Goal: Task Accomplishment & Management: Manage account settings

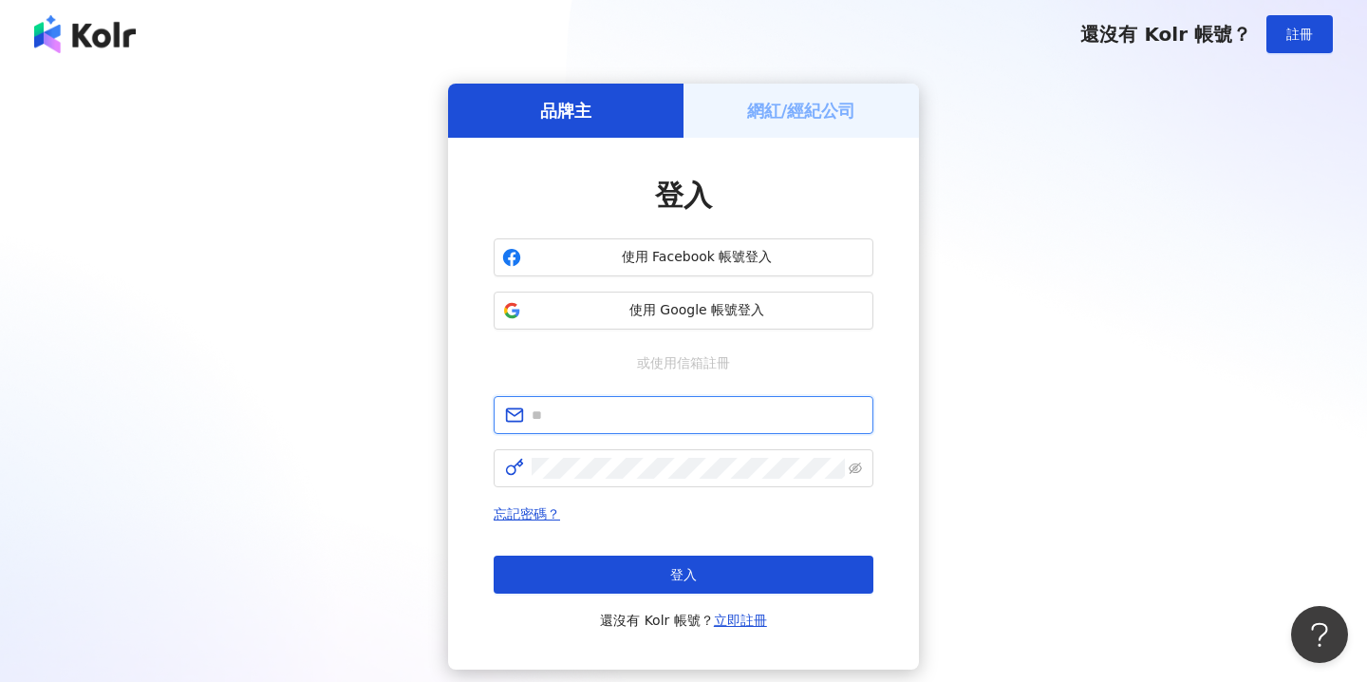
click at [714, 410] on input "text" at bounding box center [697, 414] width 330 height 21
type input "**********"
click at [708, 486] on span at bounding box center [684, 468] width 380 height 38
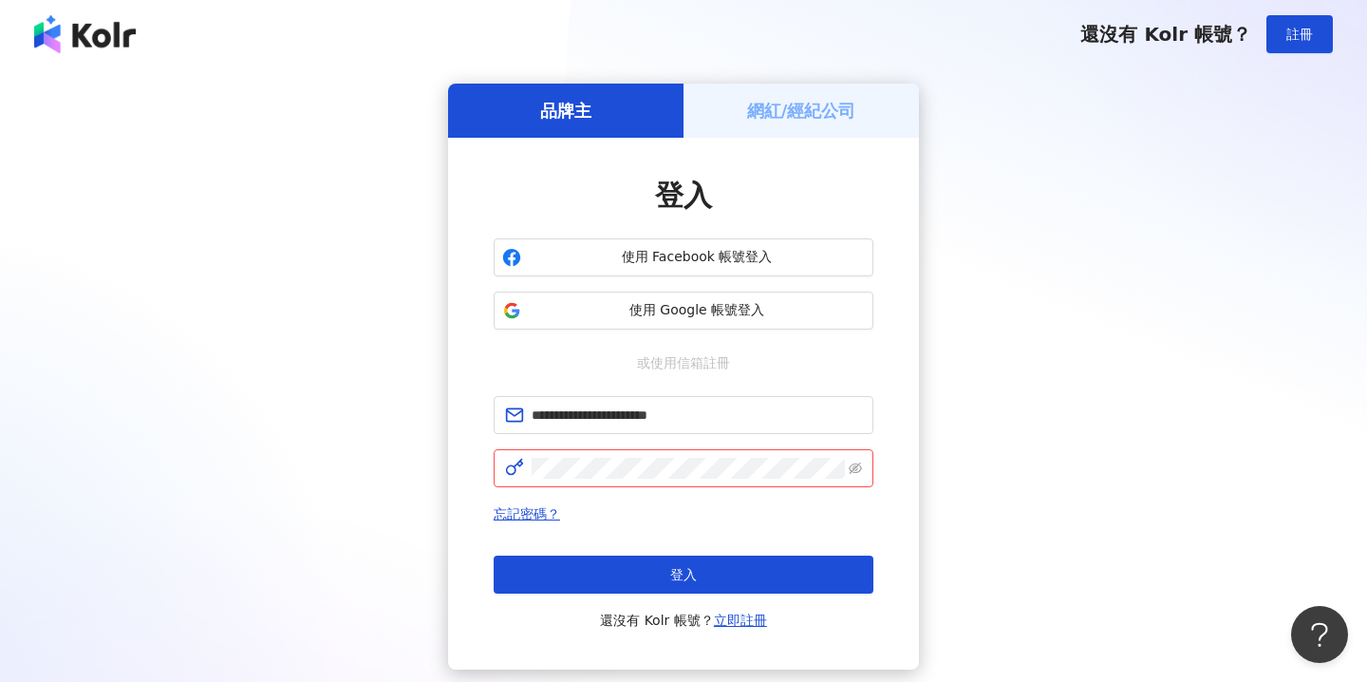
click at [824, 118] on h5 "網紅/經紀公司" at bounding box center [801, 111] width 109 height 24
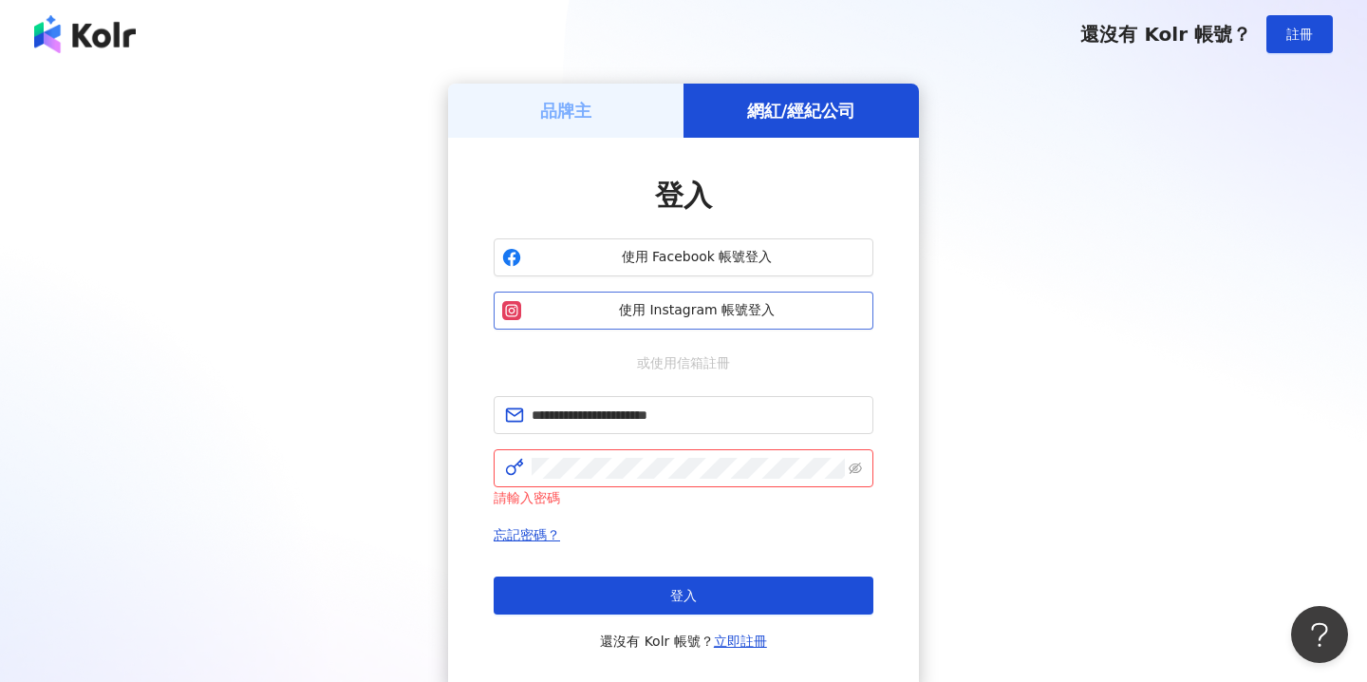
click at [746, 310] on span "使用 Instagram 帳號登入" at bounding box center [697, 310] width 336 height 19
click at [691, 312] on span "使用 Instagram 帳號登入" at bounding box center [697, 310] width 336 height 19
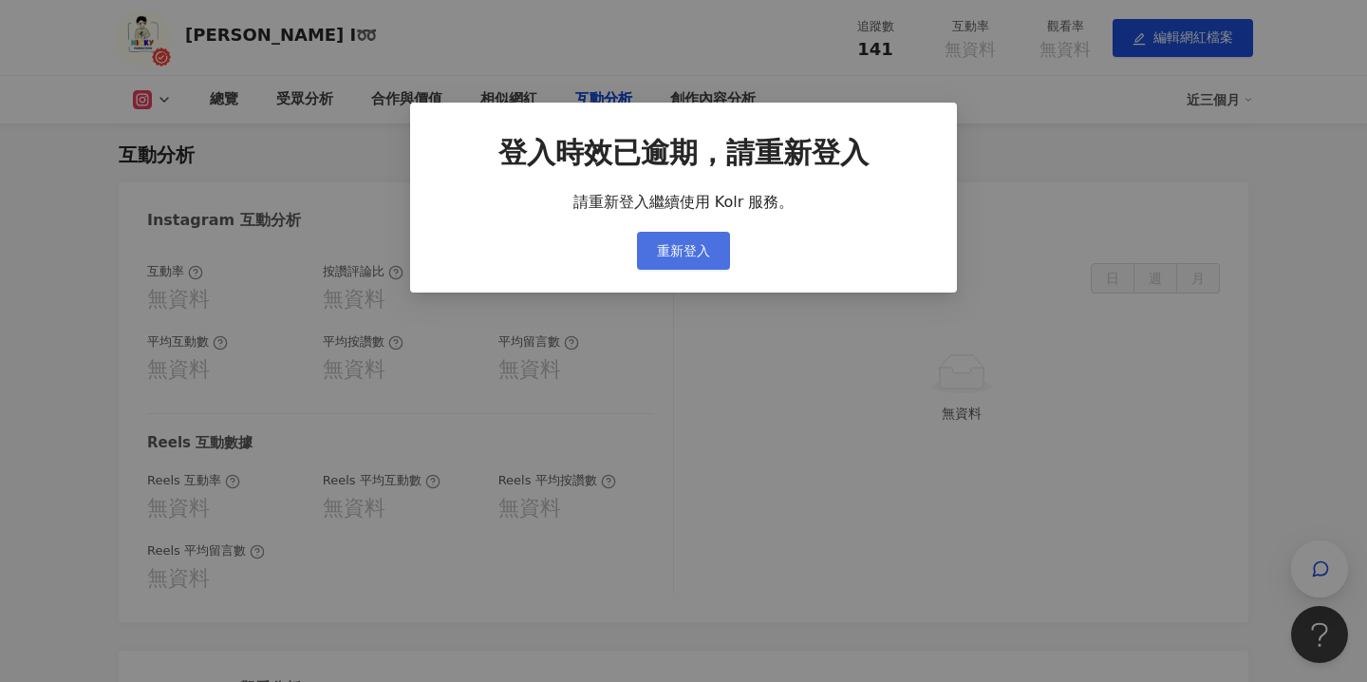
click at [672, 258] on button "重新登入" at bounding box center [683, 251] width 93 height 38
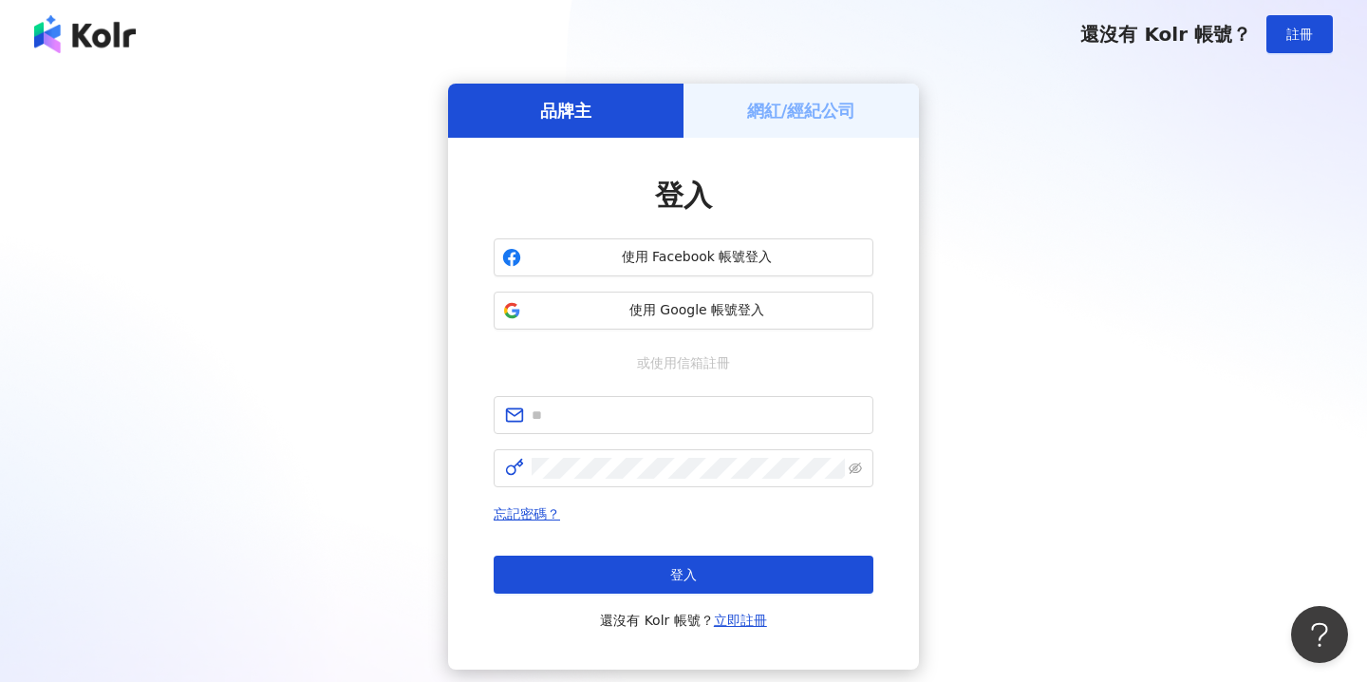
click at [784, 103] on h5 "網紅/經紀公司" at bounding box center [801, 111] width 109 height 24
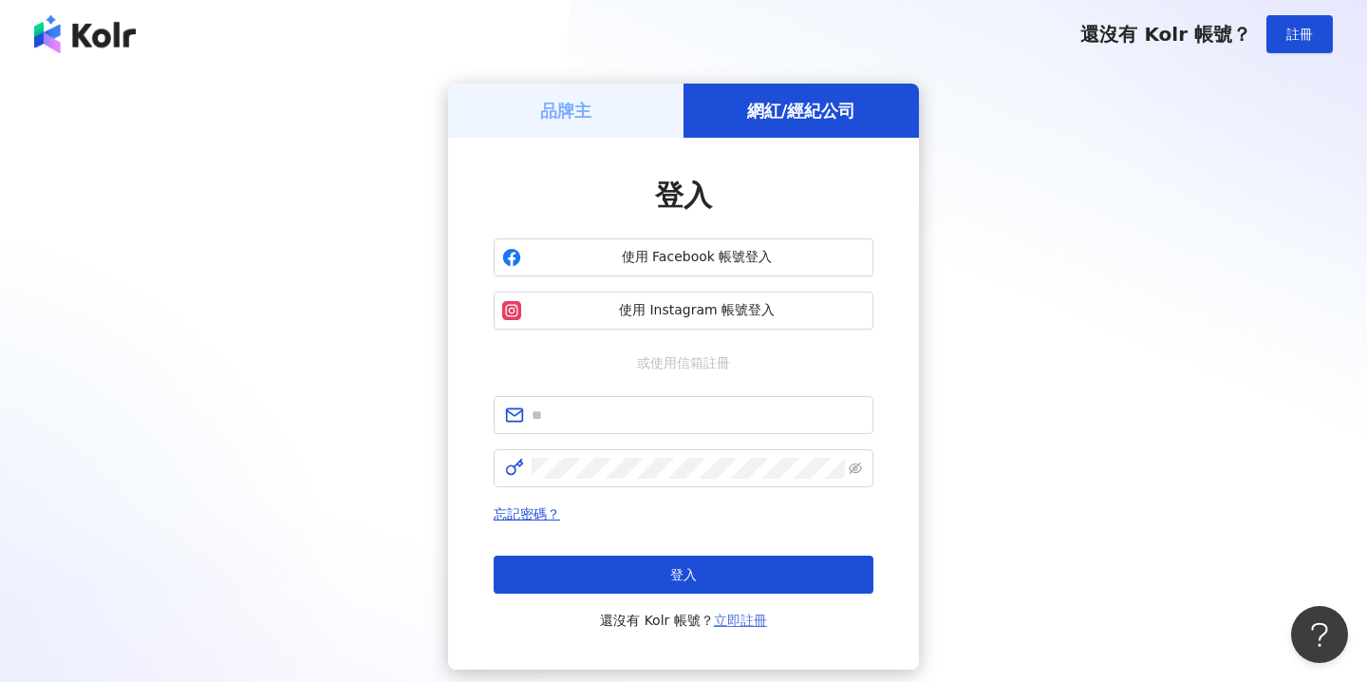
click at [723, 625] on link "立即註冊" at bounding box center [740, 619] width 53 height 15
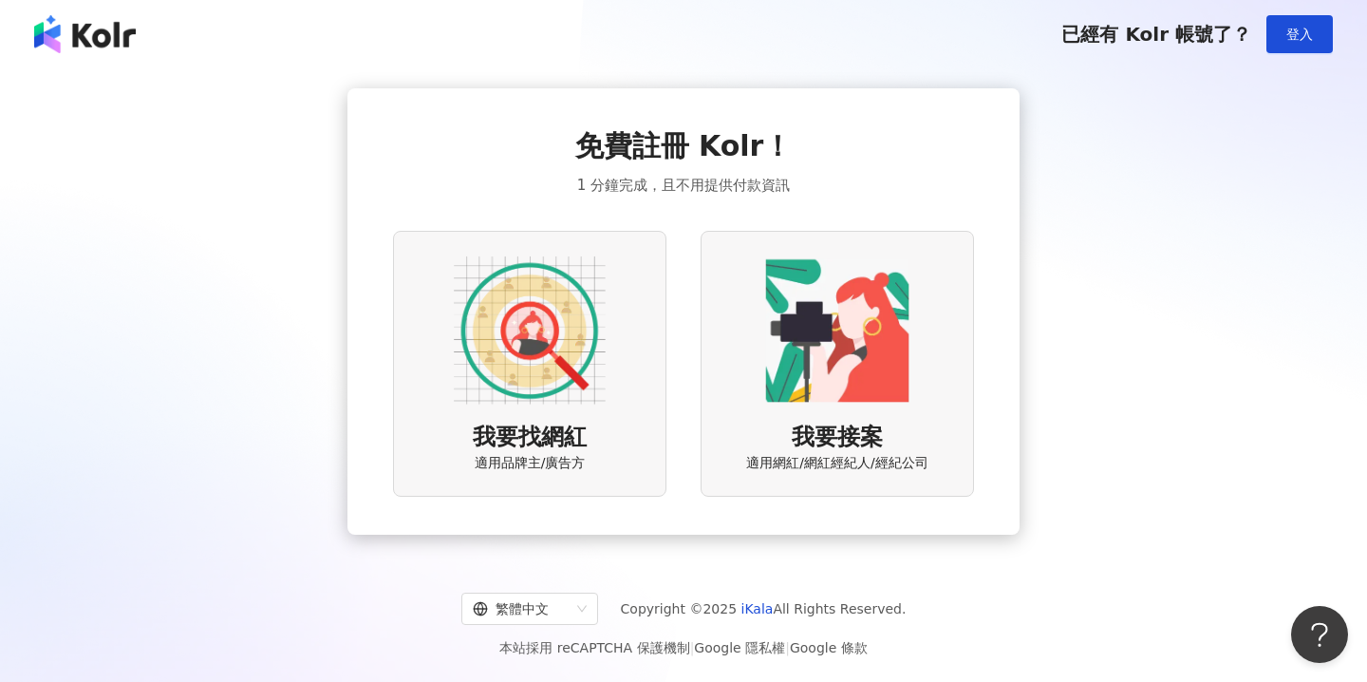
click at [738, 400] on div "我要接案 適用網紅/網紅經紀人/經紀公司" at bounding box center [837, 363] width 273 height 265
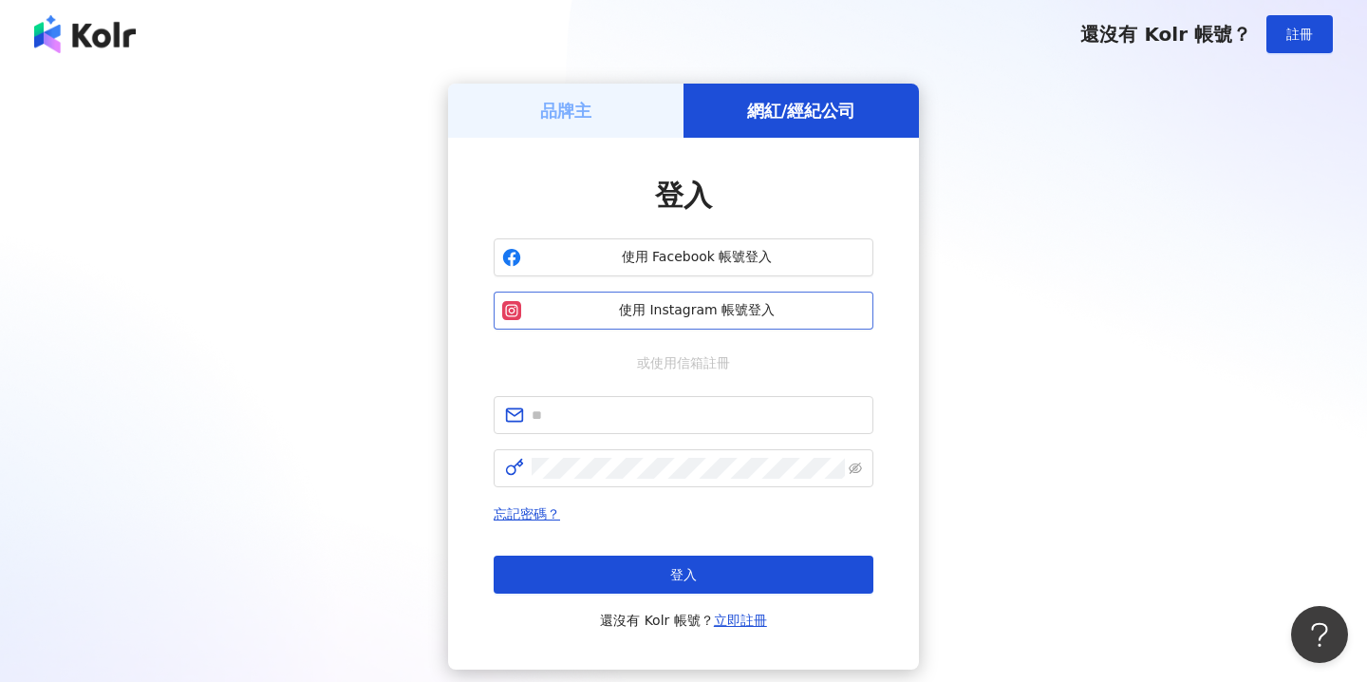
click at [638, 306] on span "使用 Instagram 帳號登入" at bounding box center [697, 310] width 336 height 19
click at [725, 307] on span "使用 Instagram 帳號登入" at bounding box center [697, 310] width 336 height 19
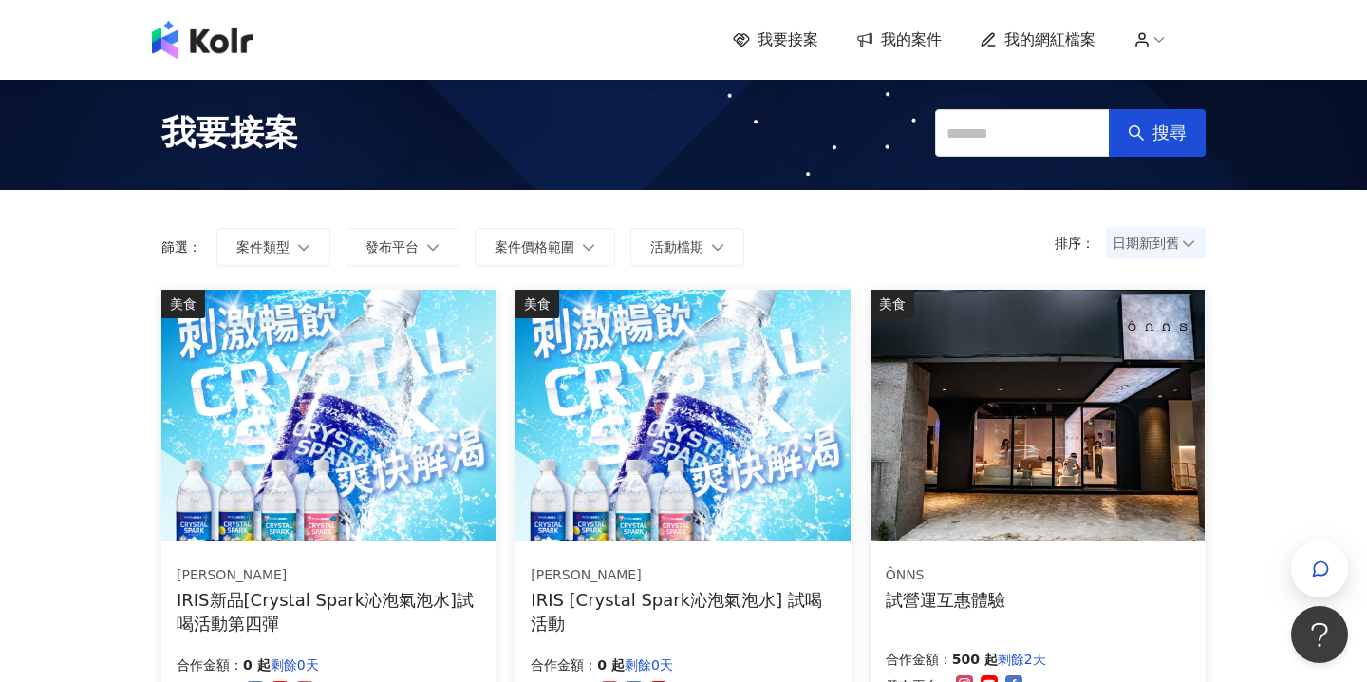
click at [1053, 40] on span "我的網紅檔案" at bounding box center [1050, 39] width 91 height 21
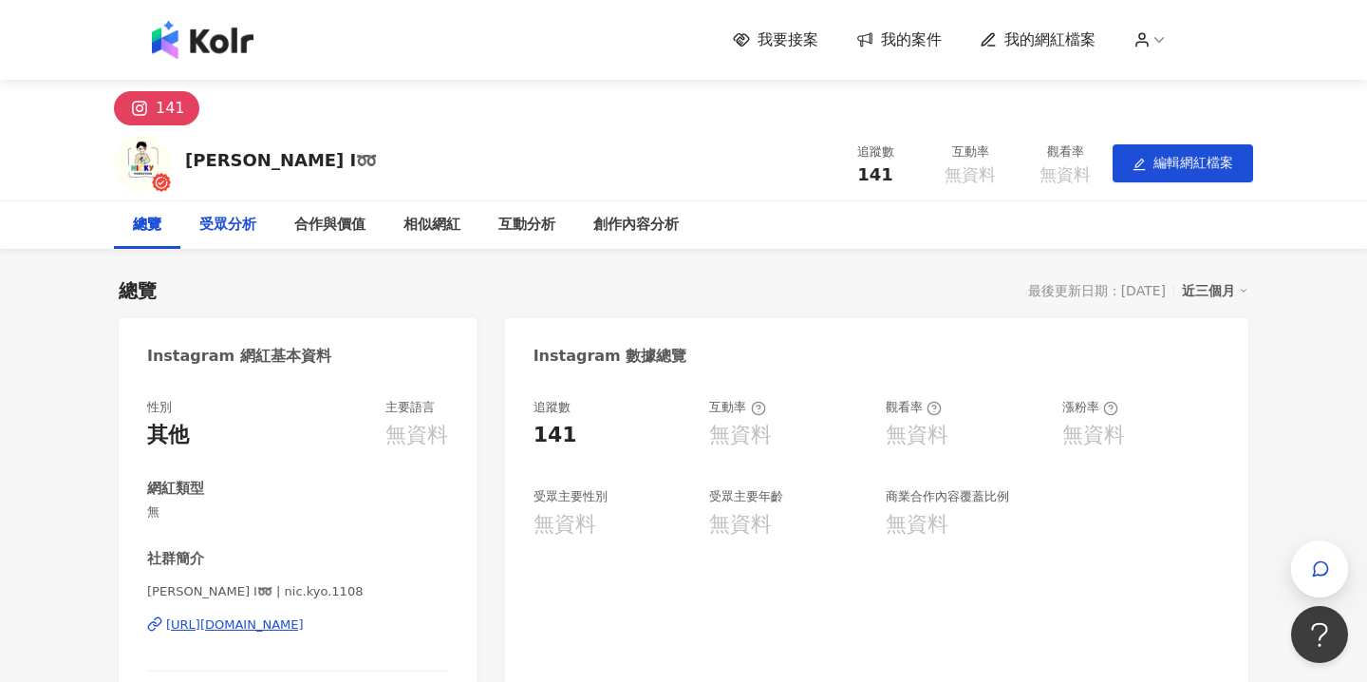
click at [223, 226] on div "受眾分析" at bounding box center [227, 225] width 57 height 23
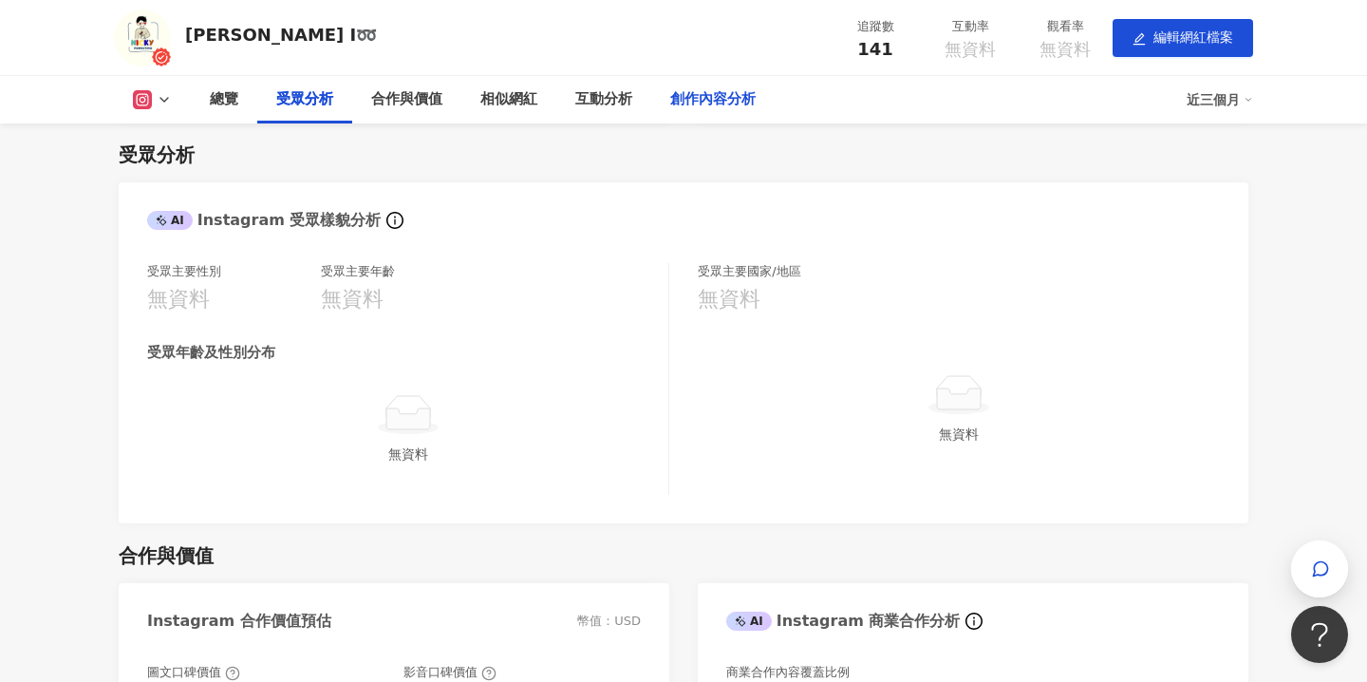
click at [714, 94] on div "創作內容分析" at bounding box center [712, 99] width 85 height 23
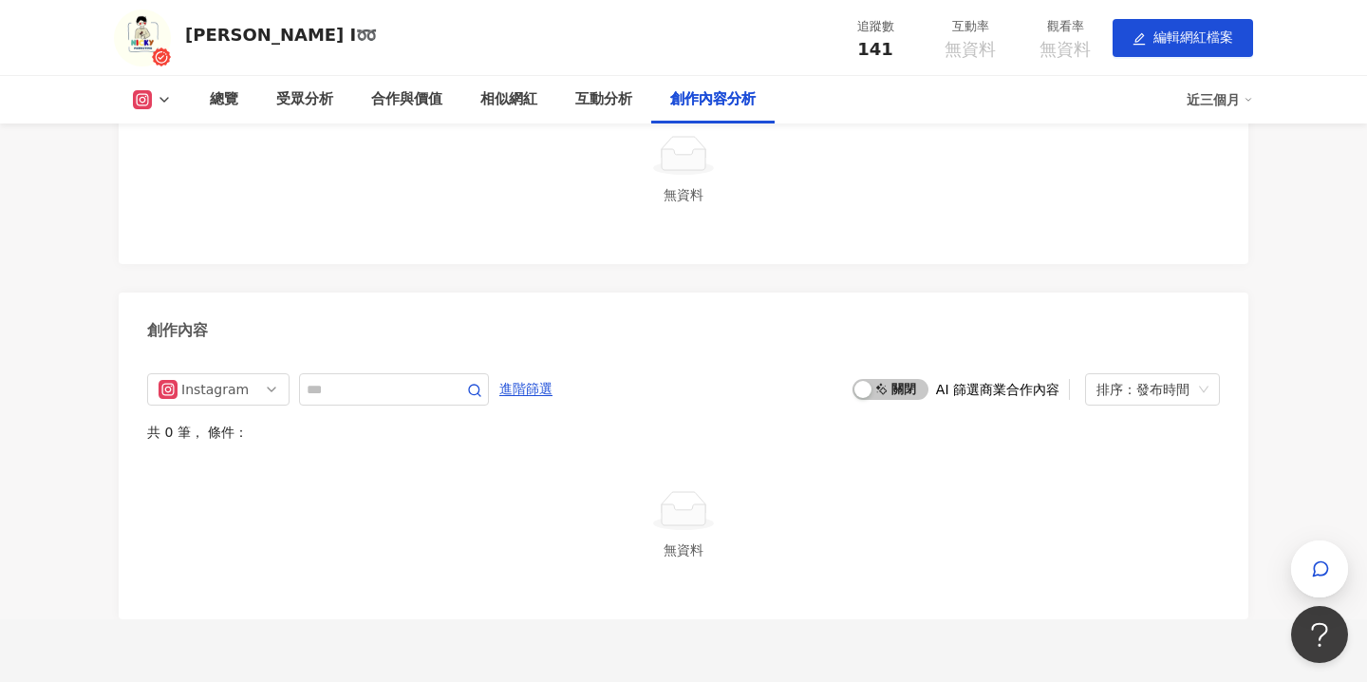
scroll to position [4284, 0]
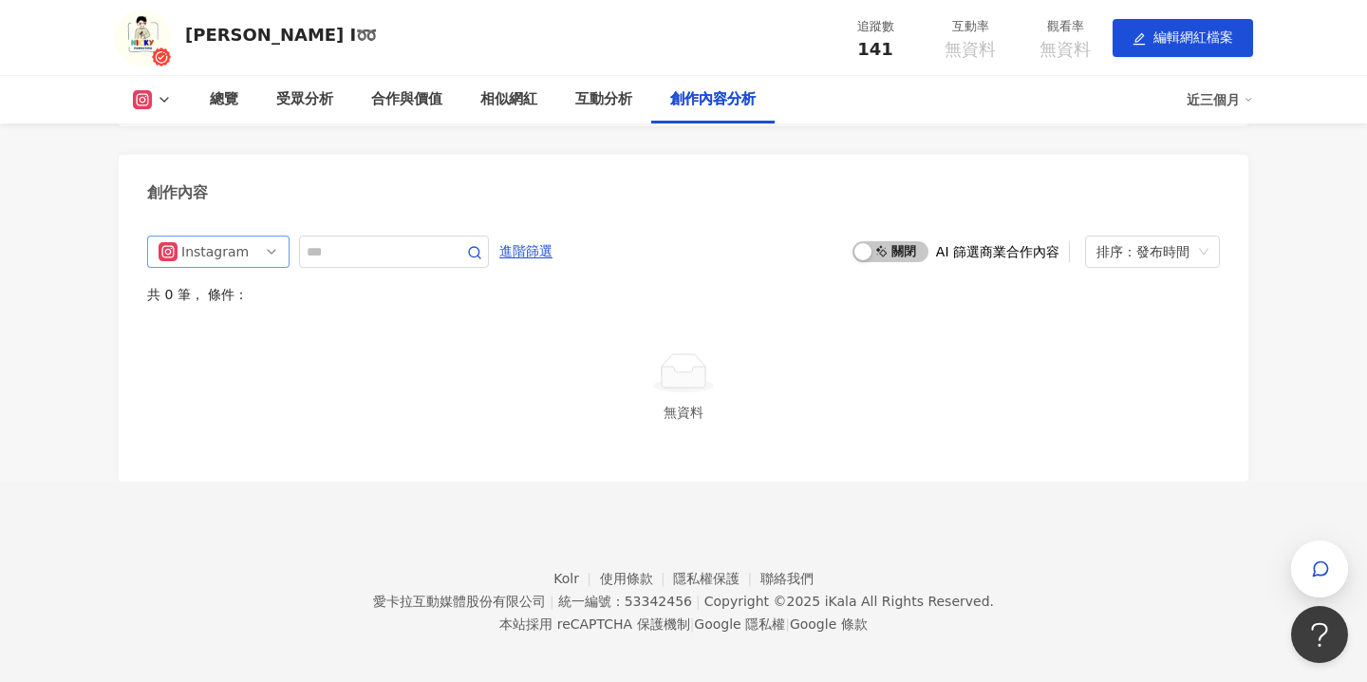
click at [231, 254] on div "Instagram" at bounding box center [212, 251] width 62 height 30
click at [364, 180] on div "創作內容" at bounding box center [684, 186] width 1130 height 62
click at [592, 102] on div "互動分析" at bounding box center [603, 99] width 57 height 23
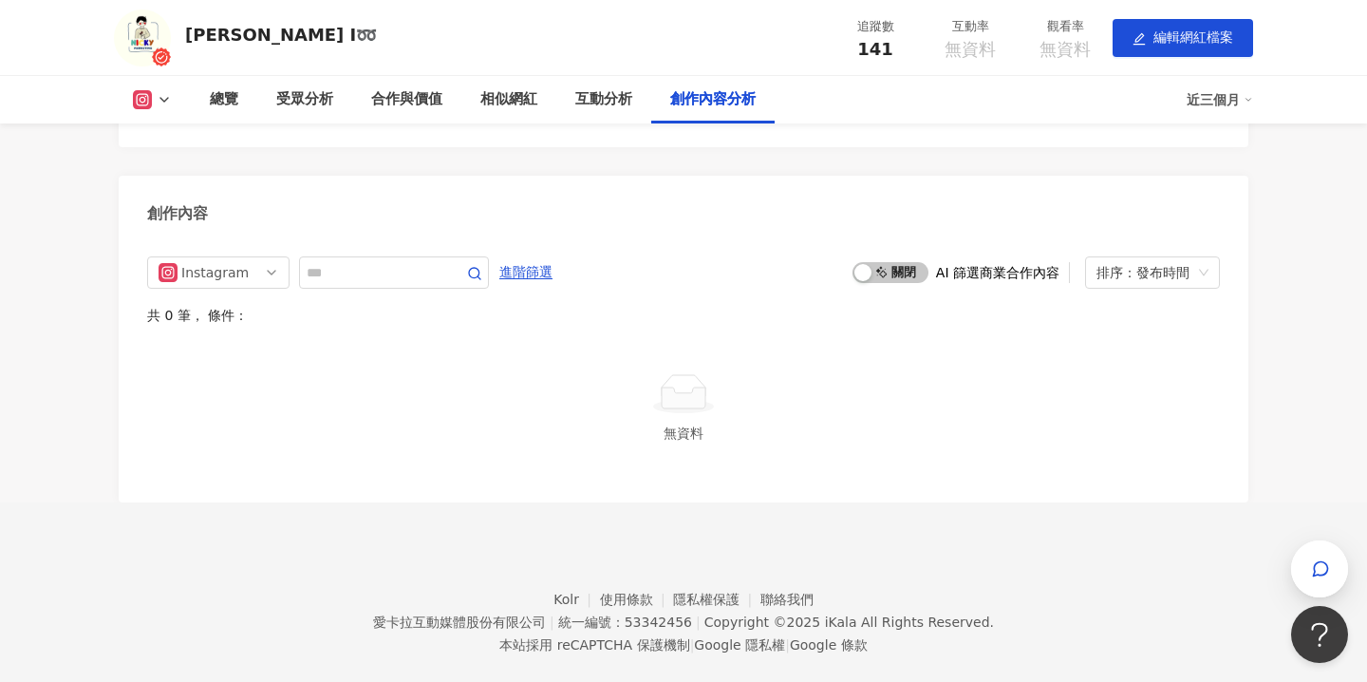
scroll to position [4297, 0]
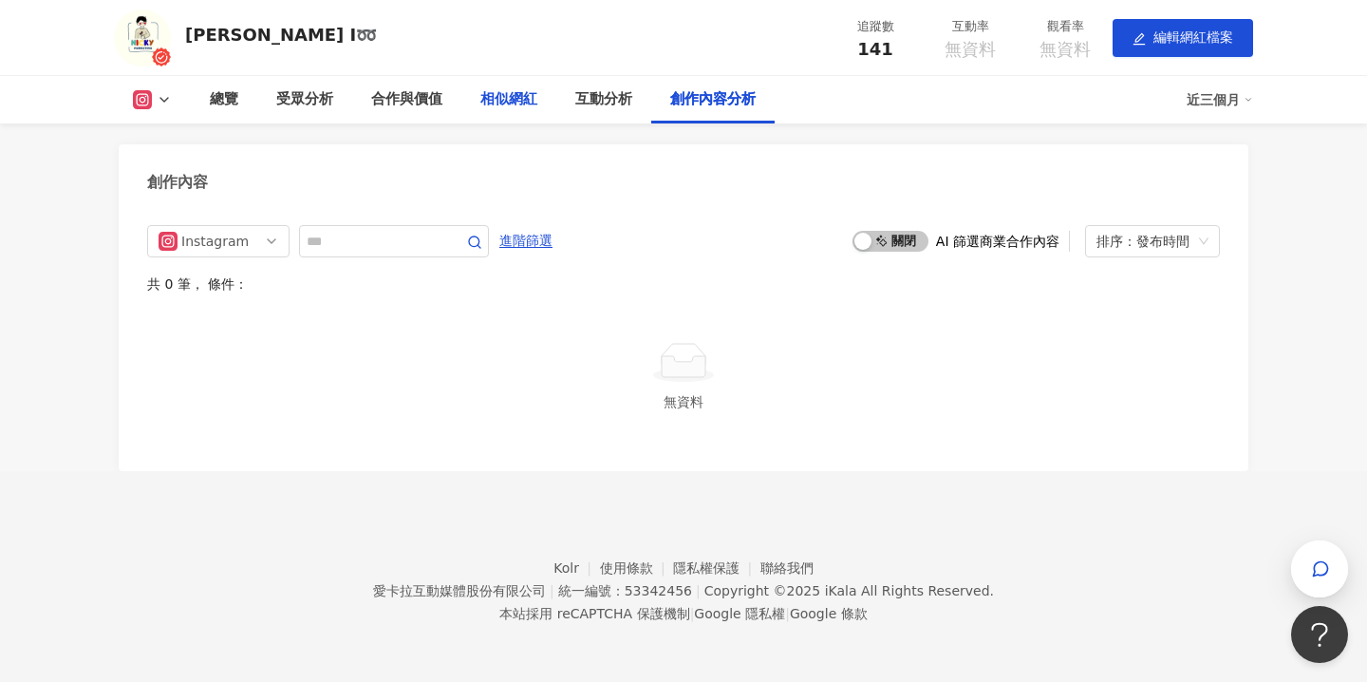
click at [523, 105] on div "相似網紅" at bounding box center [508, 99] width 57 height 23
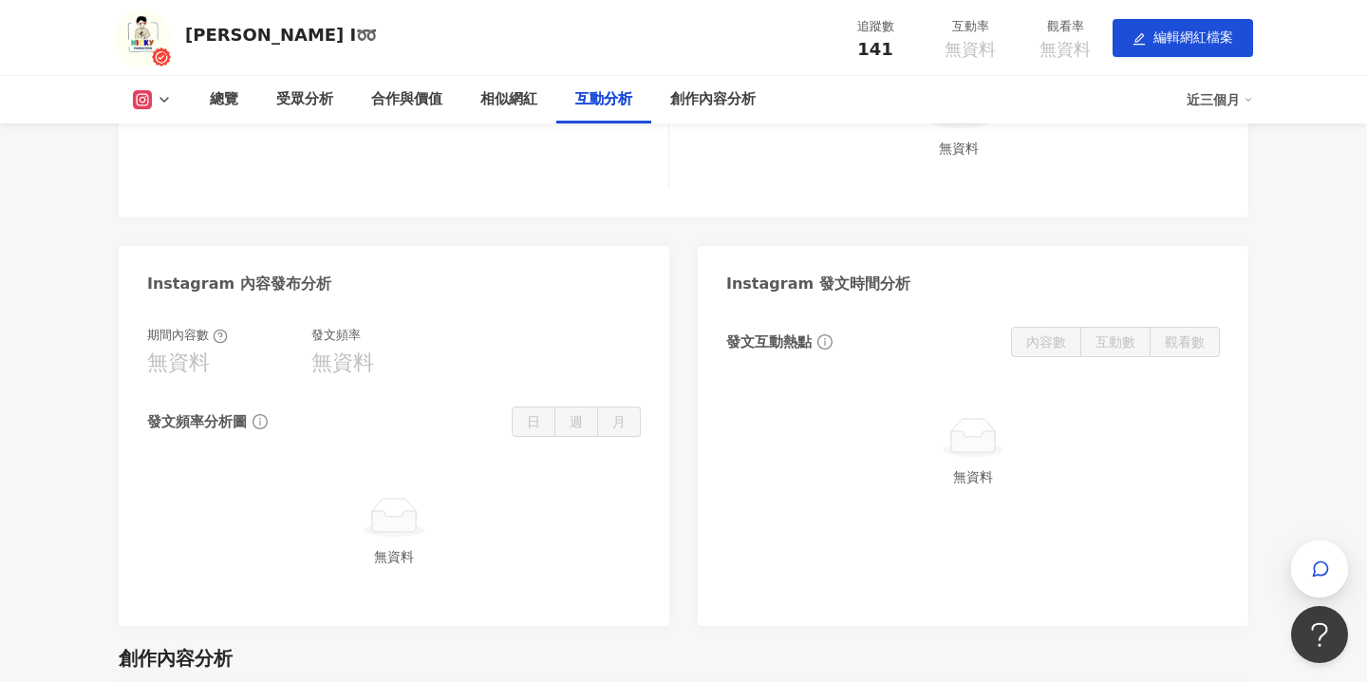
scroll to position [3571, 0]
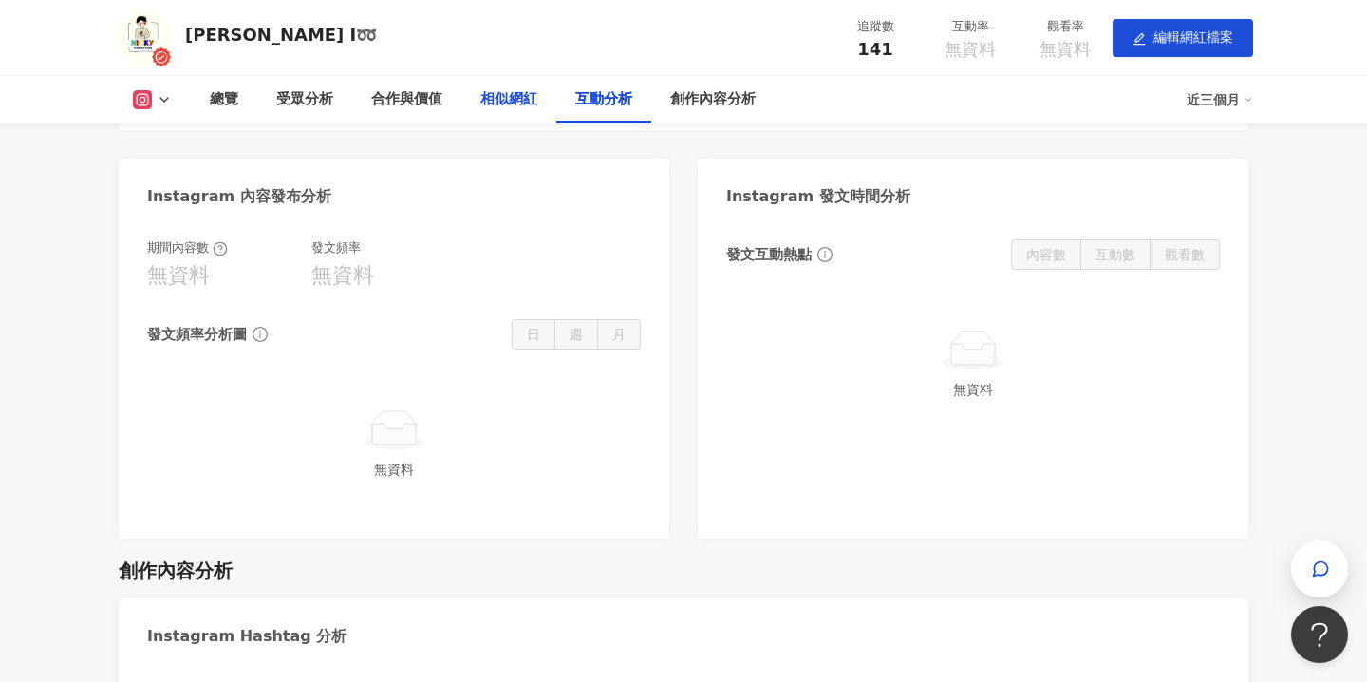
click at [510, 107] on div "相似網紅" at bounding box center [508, 99] width 57 height 23
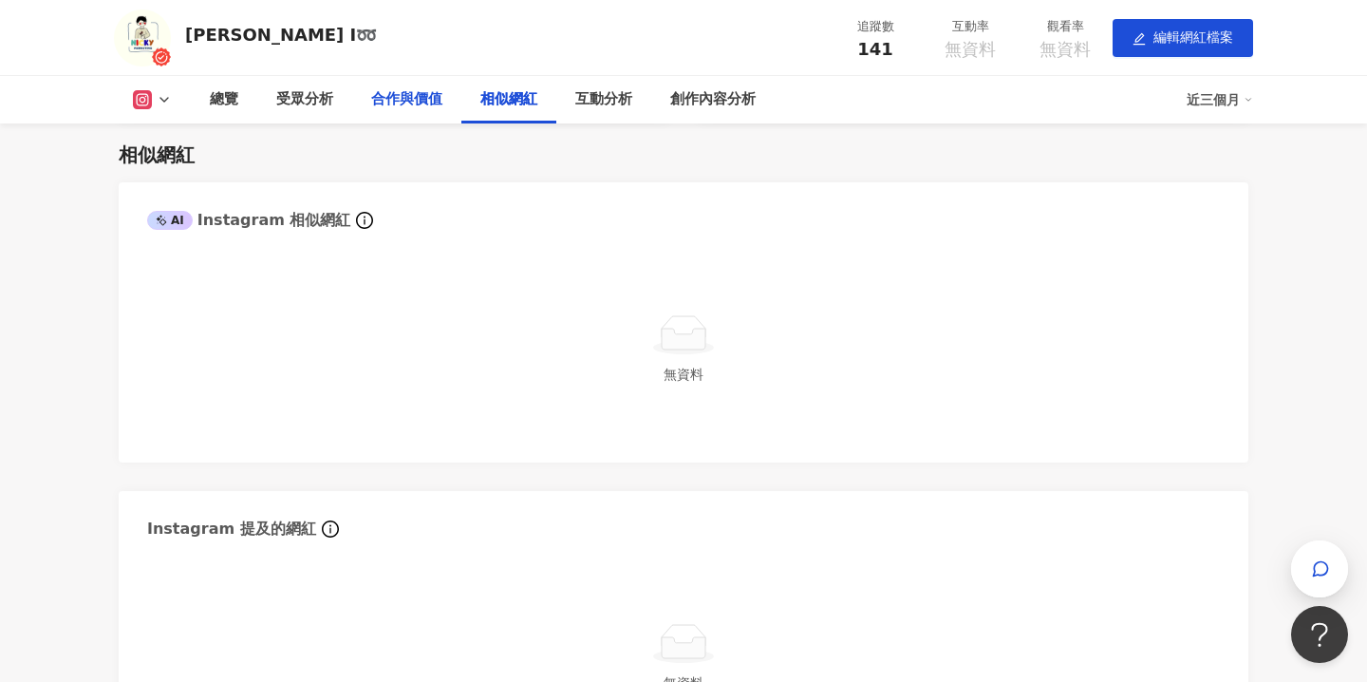
click at [402, 95] on div "合作與價值" at bounding box center [406, 99] width 71 height 23
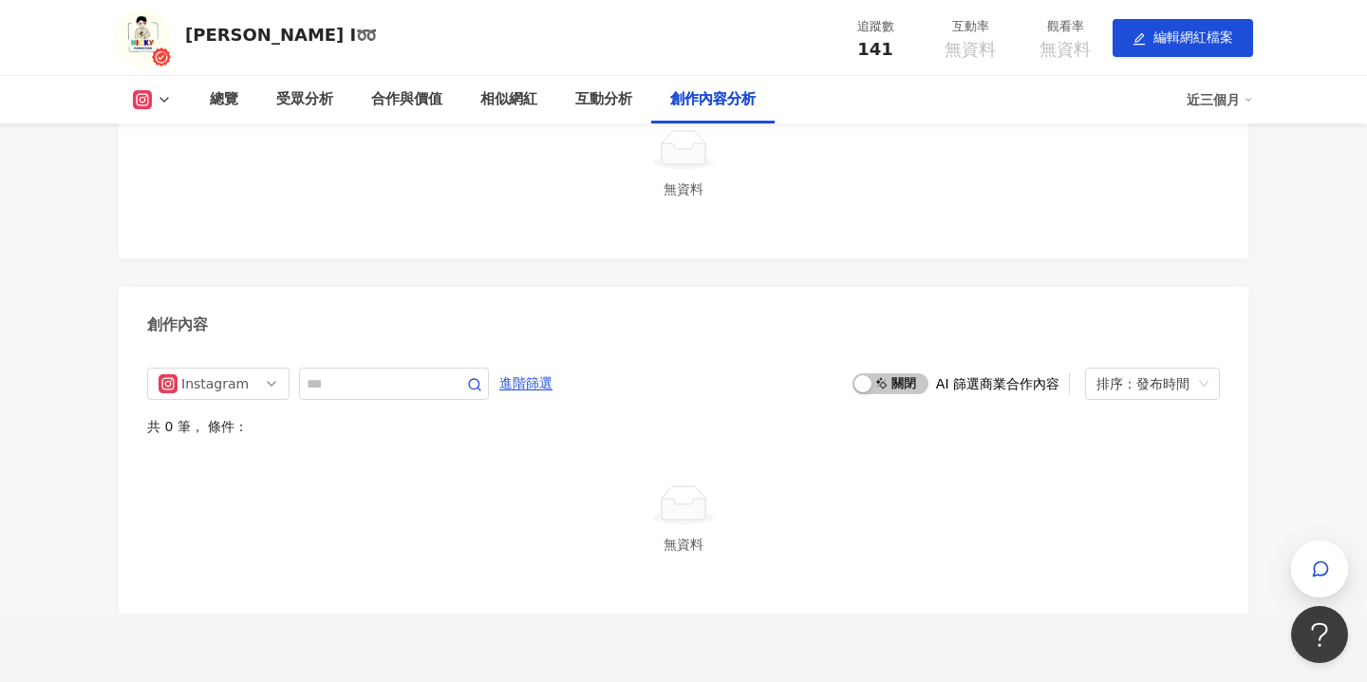
scroll to position [4180, 0]
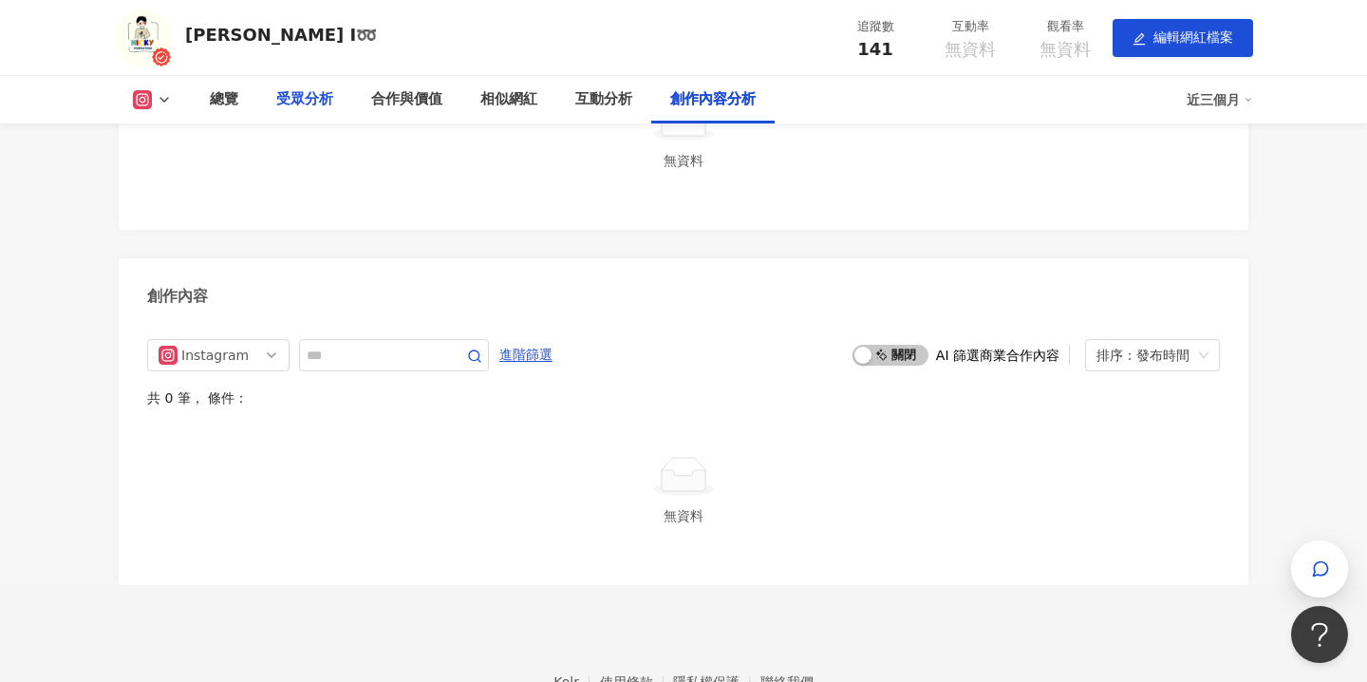
click at [323, 102] on div "受眾分析" at bounding box center [304, 99] width 57 height 23
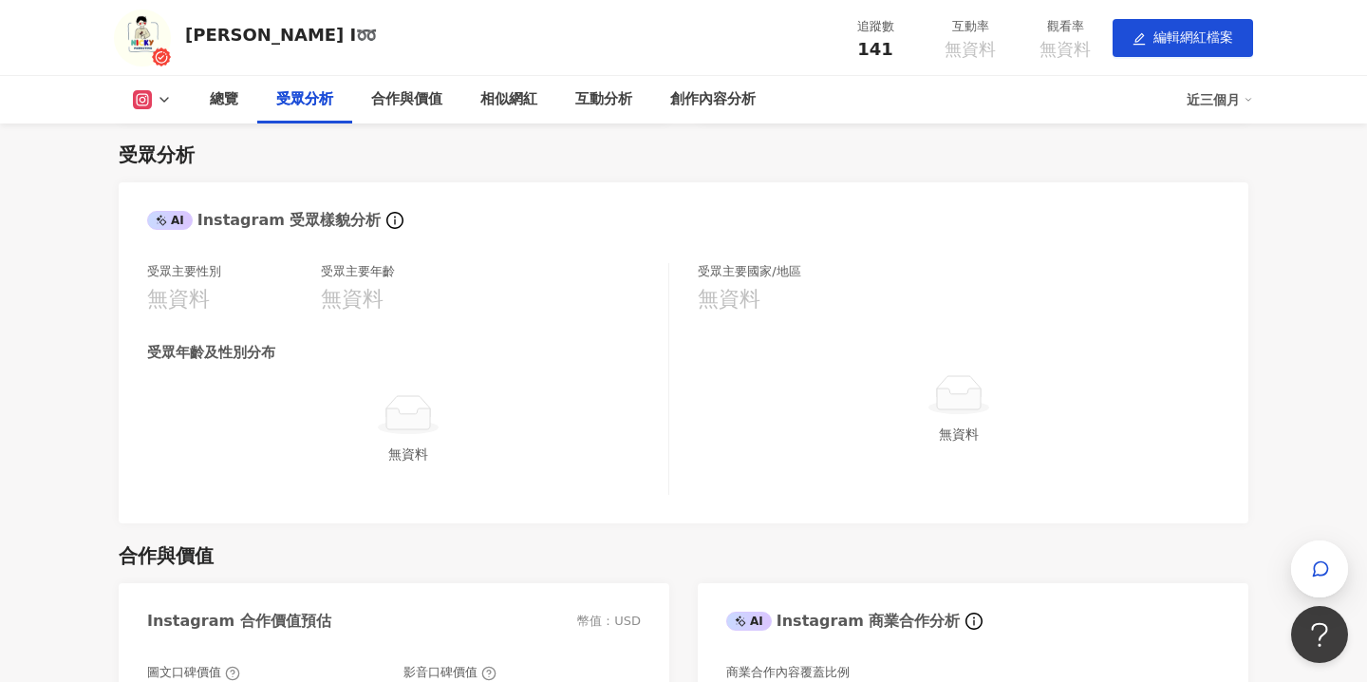
click at [324, 102] on div "受眾分析" at bounding box center [304, 99] width 57 height 23
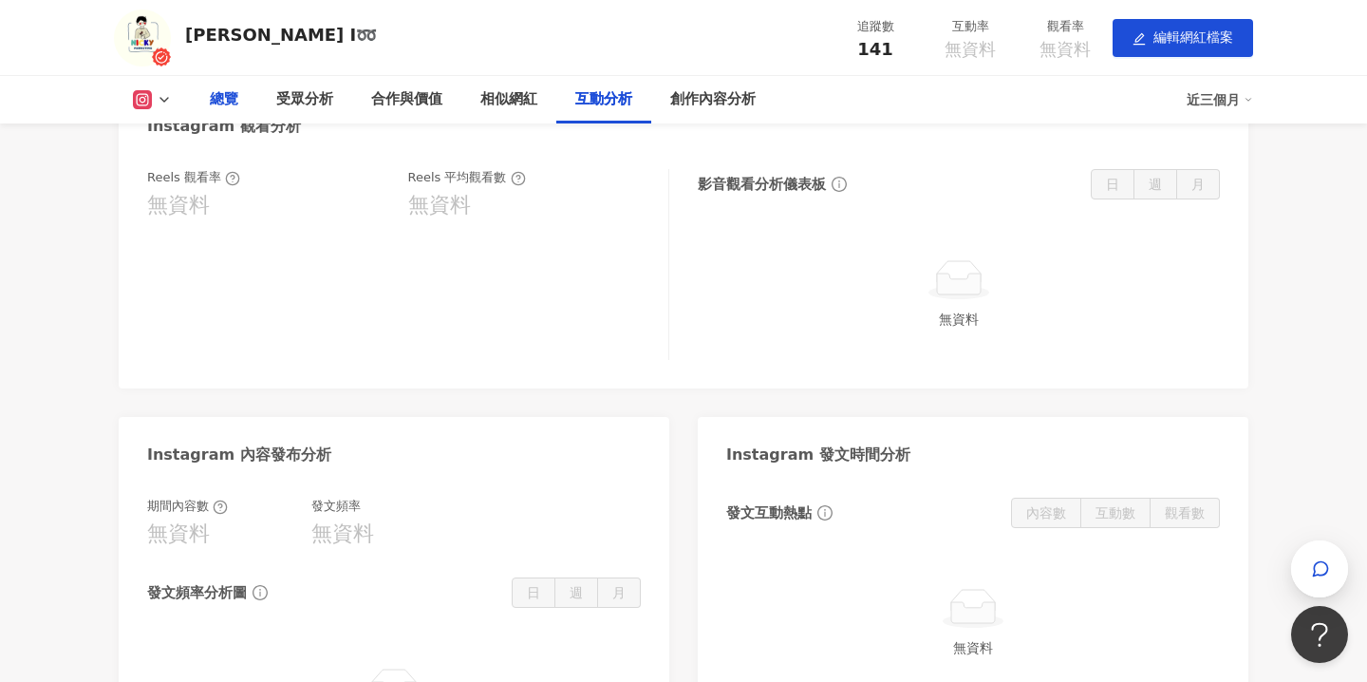
click at [232, 91] on div "總覽" at bounding box center [224, 99] width 28 height 23
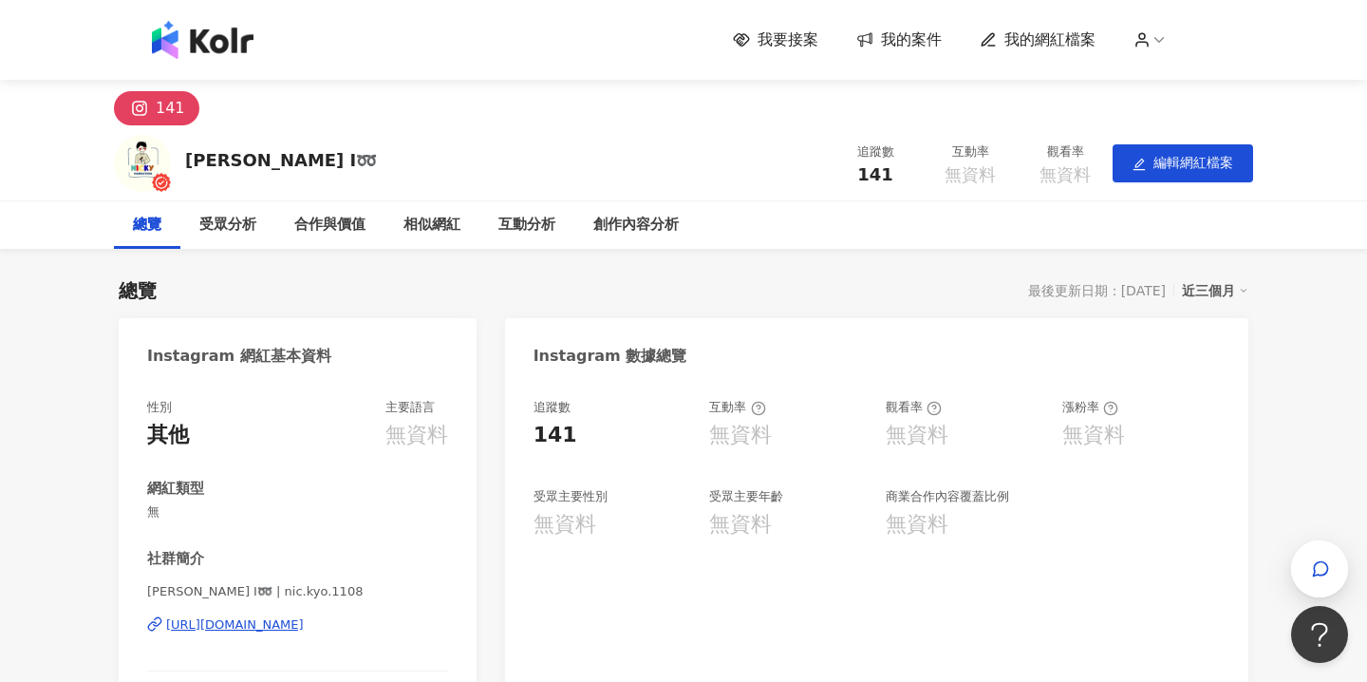
click at [1078, 169] on span "無資料" at bounding box center [1065, 174] width 51 height 19
click at [1165, 168] on span "編輯網紅檔案" at bounding box center [1194, 162] width 80 height 15
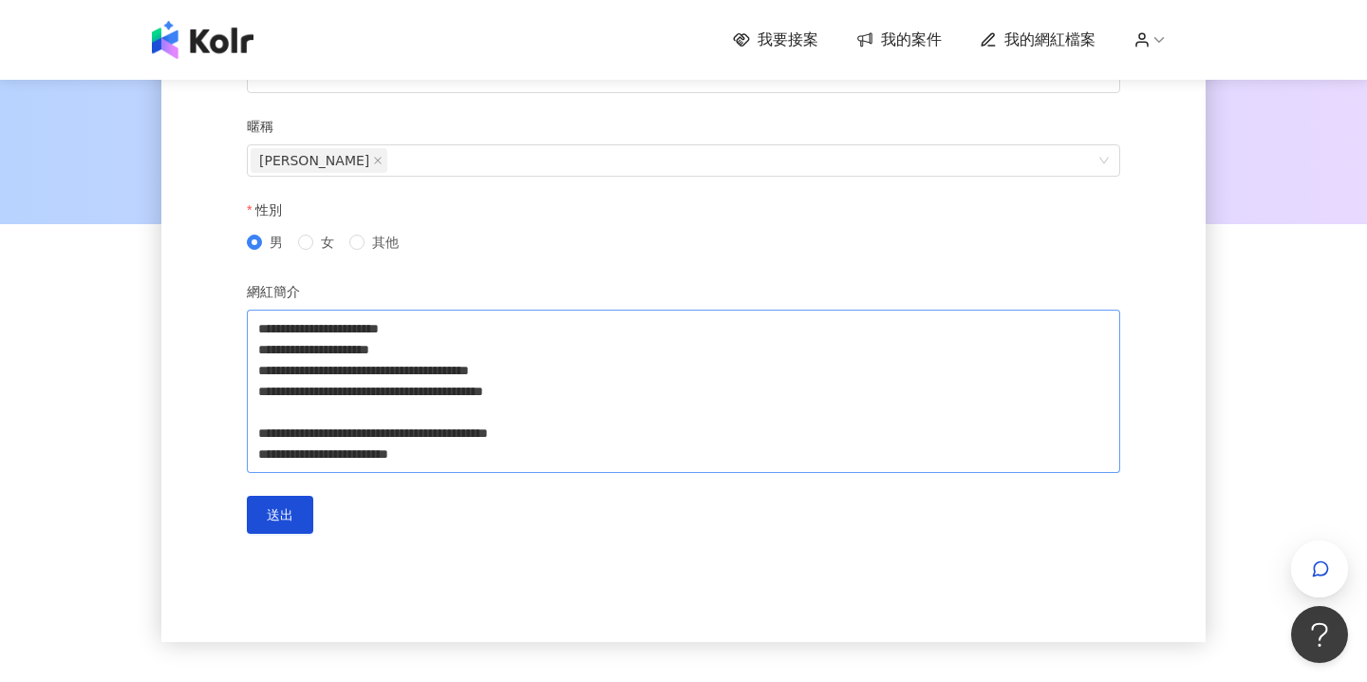
scroll to position [246, 0]
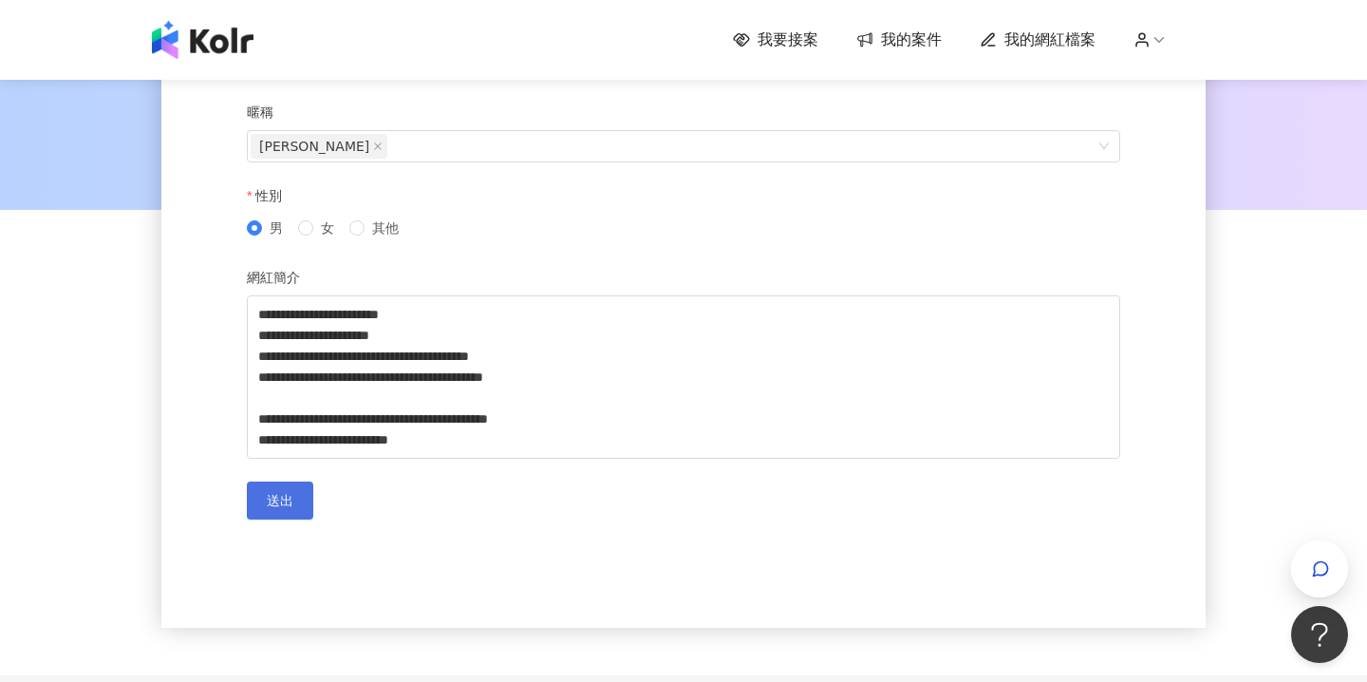
click at [291, 505] on span "送出" at bounding box center [280, 500] width 27 height 15
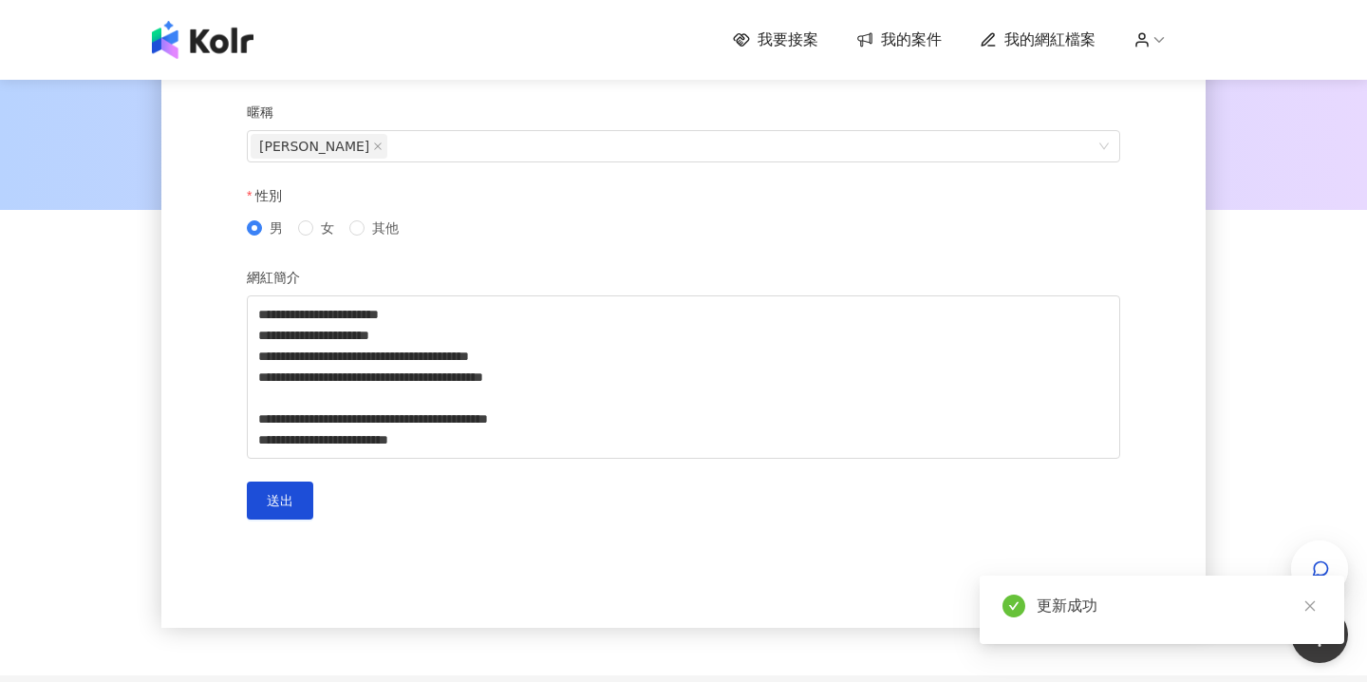
click at [1058, 39] on span "我的網紅檔案" at bounding box center [1050, 39] width 91 height 21
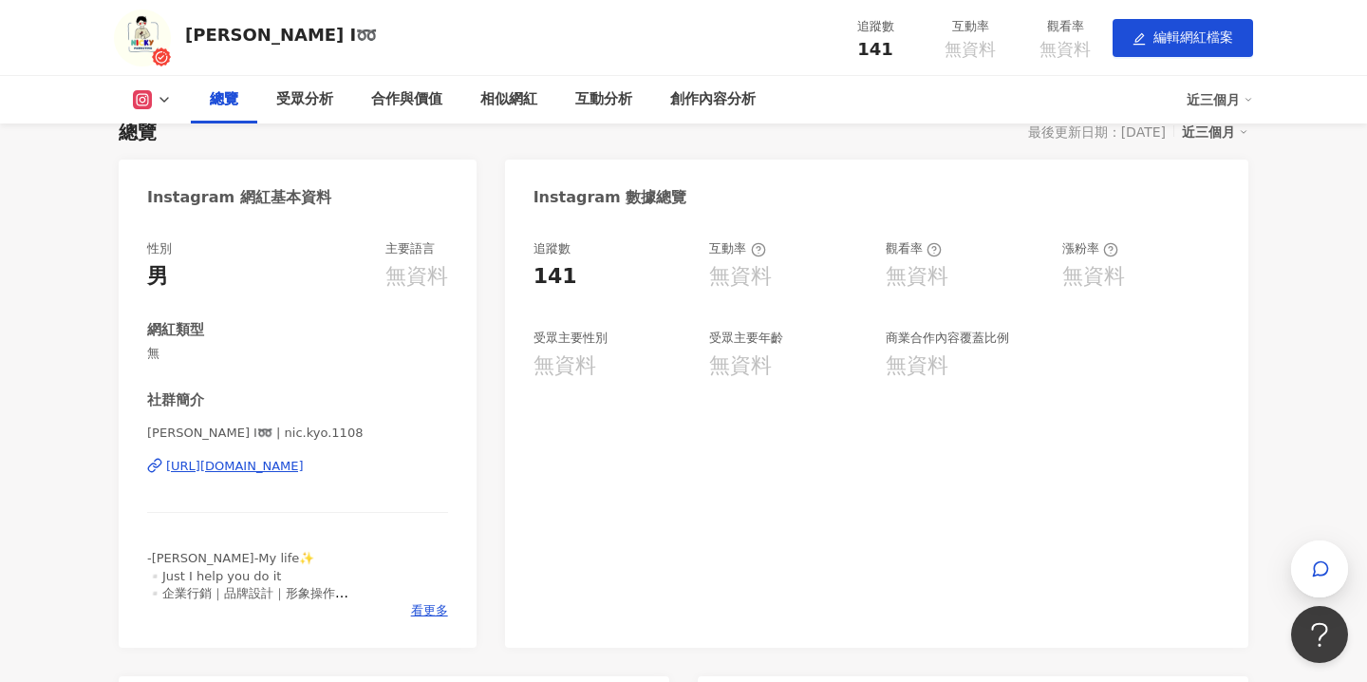
scroll to position [250, 0]
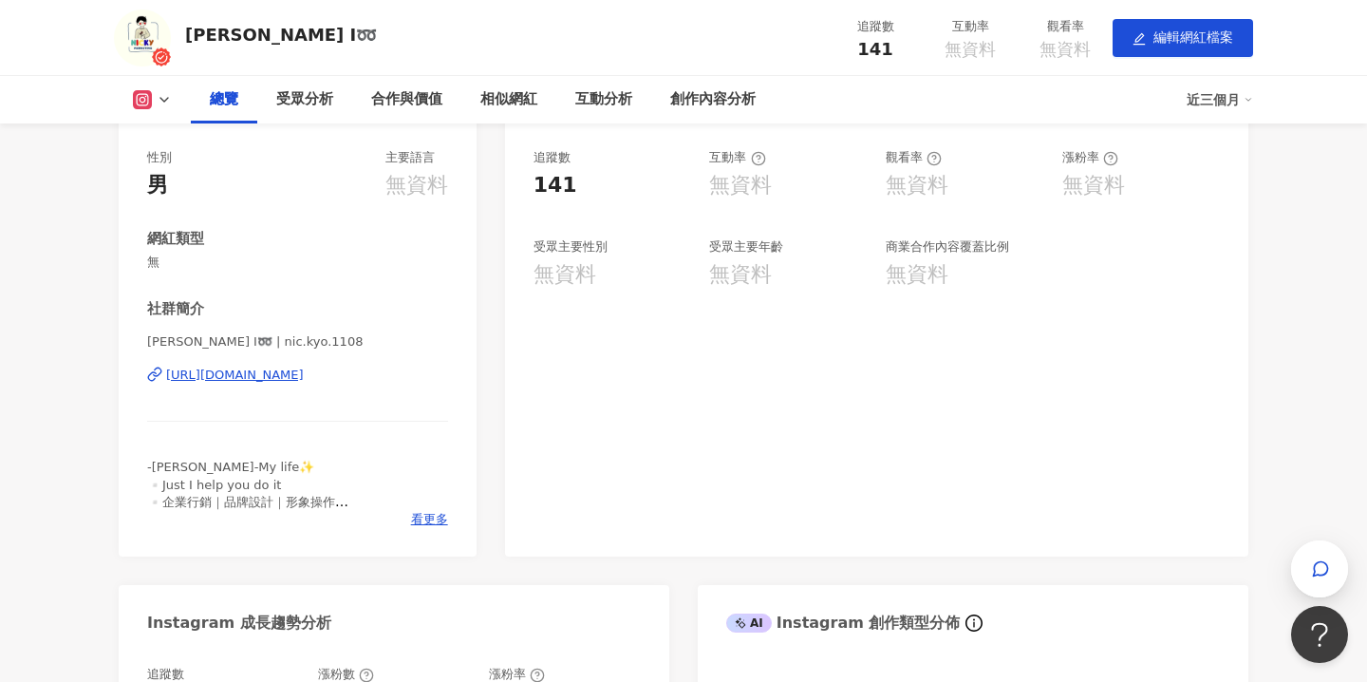
click at [304, 376] on div "[URL][DOMAIN_NAME]" at bounding box center [235, 374] width 138 height 17
